Goal: Information Seeking & Learning: Learn about a topic

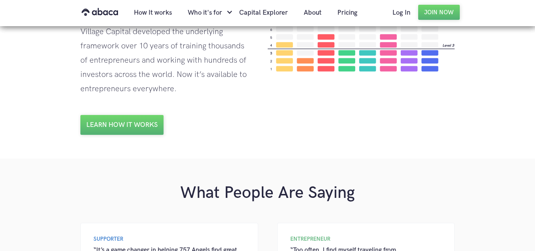
scroll to position [657, 0]
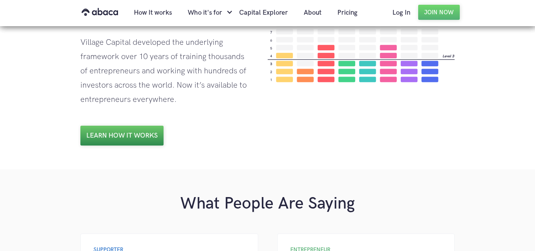
click at [126, 131] on link "Learn how it works" at bounding box center [121, 136] width 83 height 20
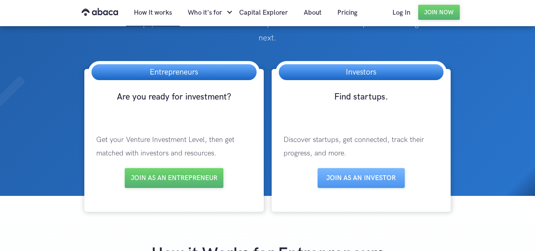
scroll to position [63, 0]
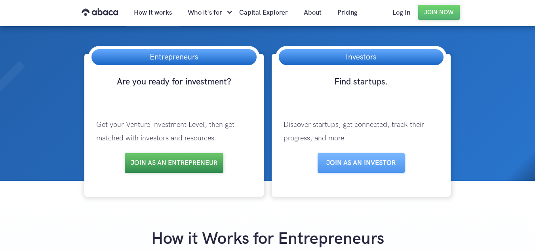
click at [194, 169] on link "Join as an entrepreneur" at bounding box center [174, 163] width 99 height 20
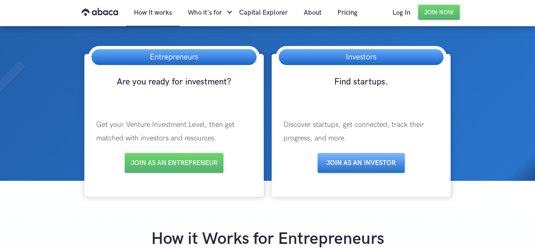
click at [342, 164] on link "Join as aN INVESTOR" at bounding box center [361, 163] width 87 height 20
